Goal: Information Seeking & Learning: Learn about a topic

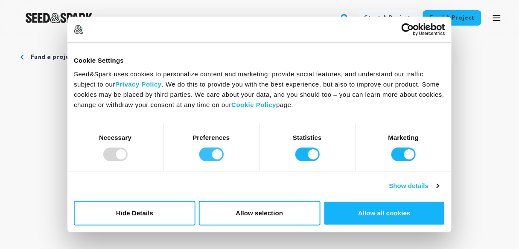
click at [216, 156] on input "Preferences" at bounding box center [211, 155] width 24 height 14
checkbox input "false"
click at [313, 153] on input "Statistics" at bounding box center [308, 155] width 24 height 14
checkbox input "false"
click at [408, 156] on input "Marketing" at bounding box center [404, 155] width 24 height 14
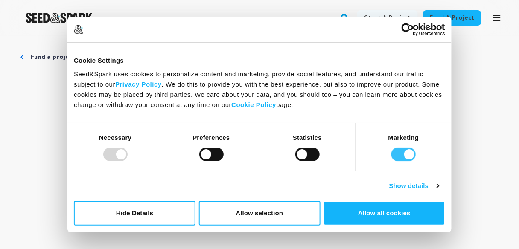
checkbox input "false"
click at [243, 214] on button "Allow selection" at bounding box center [260, 213] width 122 height 25
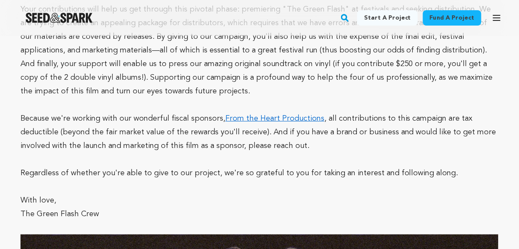
scroll to position [2486, 0]
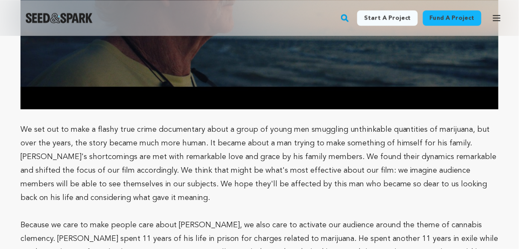
scroll to position [1323, 0]
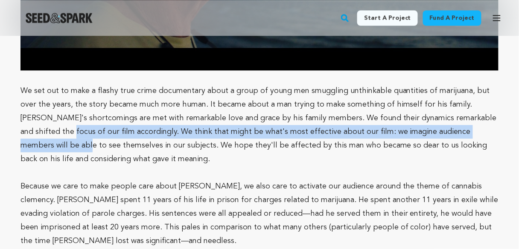
drag, startPoint x: 516, startPoint y: 107, endPoint x: 514, endPoint y: 122, distance: 14.7
click at [514, 121] on div "Fund a project Project details The Green Flash [GEOGRAPHIC_DATA], [US_STATE] | …" at bounding box center [259, 229] width 519 height 3033
click at [514, 122] on div "Fund a project Project details The Green Flash Atlanta, Georgia | Film Feature …" at bounding box center [259, 229] width 519 height 3033
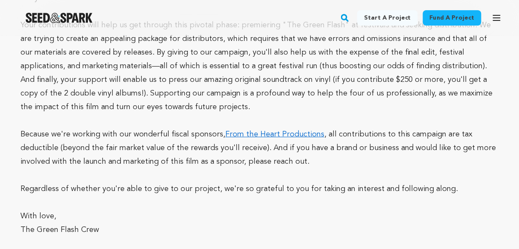
scroll to position [2486, 0]
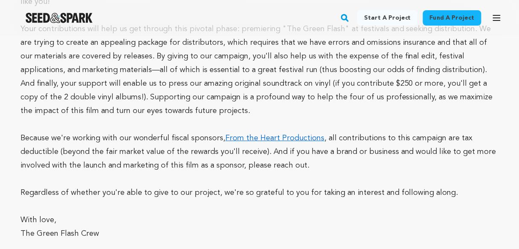
click at [275, 135] on link "From the Heart Productions" at bounding box center [274, 139] width 99 height 8
click at [251, 135] on link "From the Heart Productions" at bounding box center [274, 139] width 99 height 8
